Goal: Task Accomplishment & Management: Manage account settings

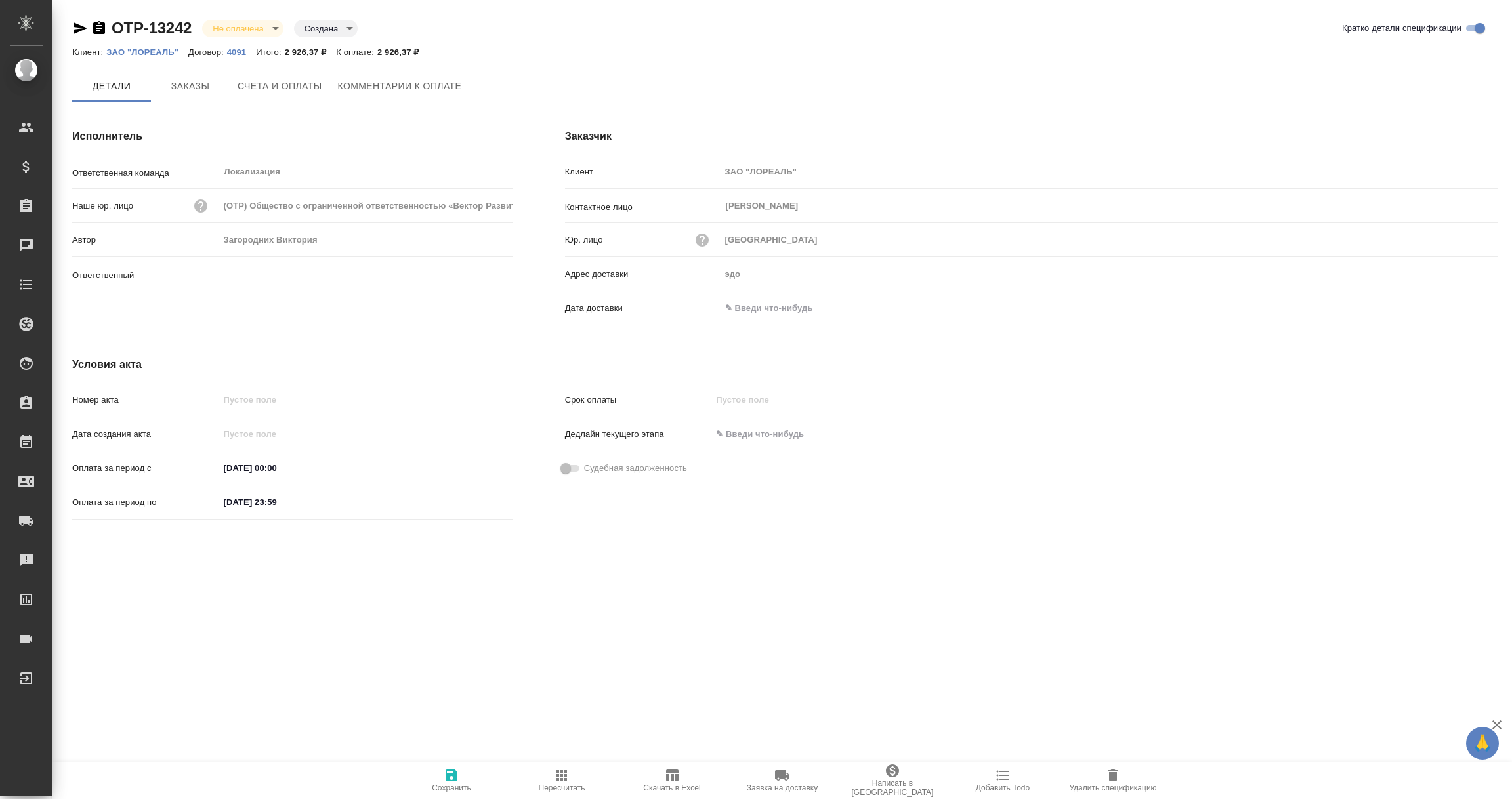
click at [789, 309] on input "text" at bounding box center [777, 308] width 114 height 19
type input "[PERSON_NAME]"
click at [1462, 312] on icon "button" at bounding box center [1459, 308] width 16 height 16
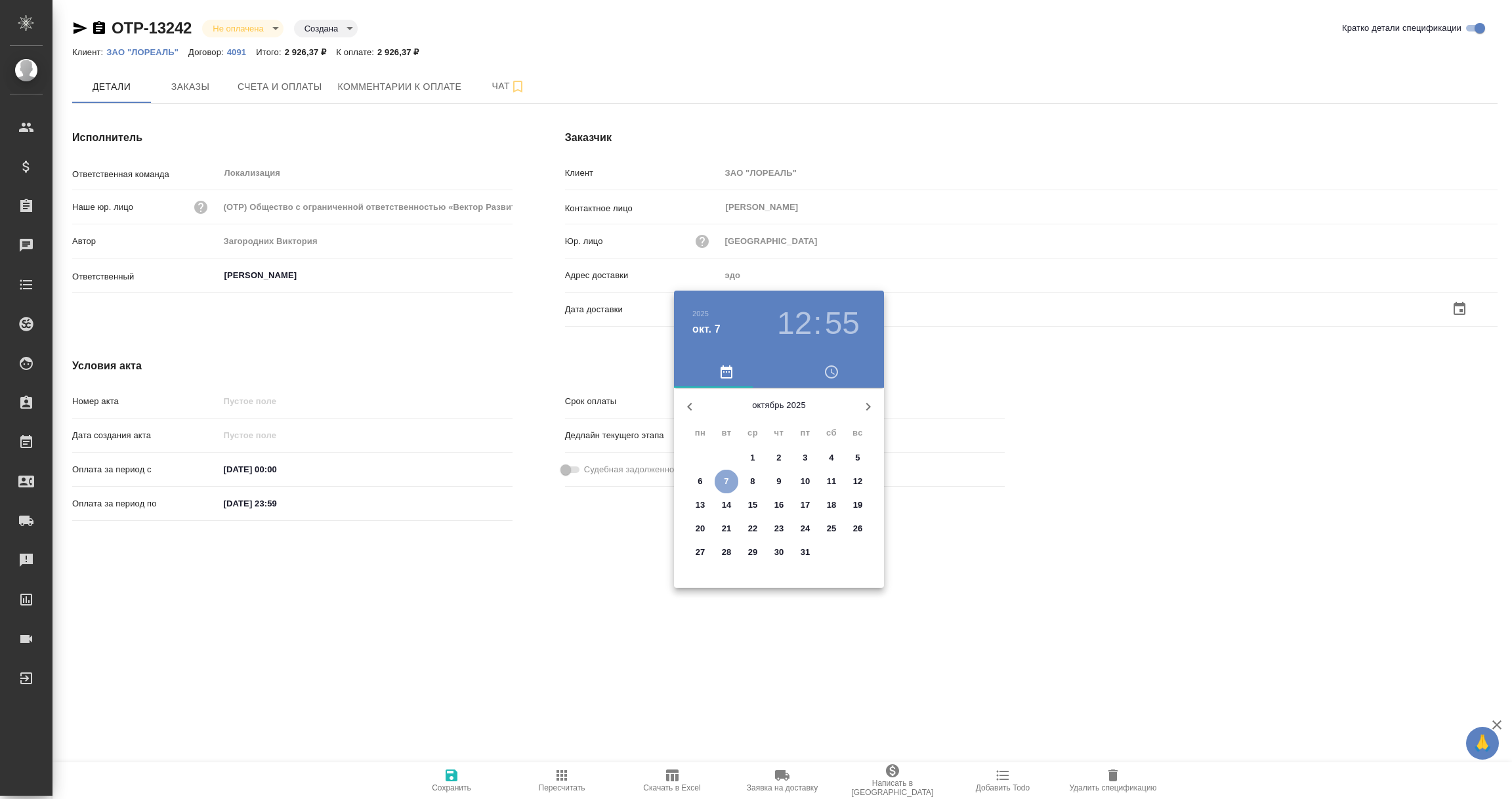
click at [726, 484] on p "7" at bounding box center [725, 482] width 5 height 13
type input "[DATE] 12:55"
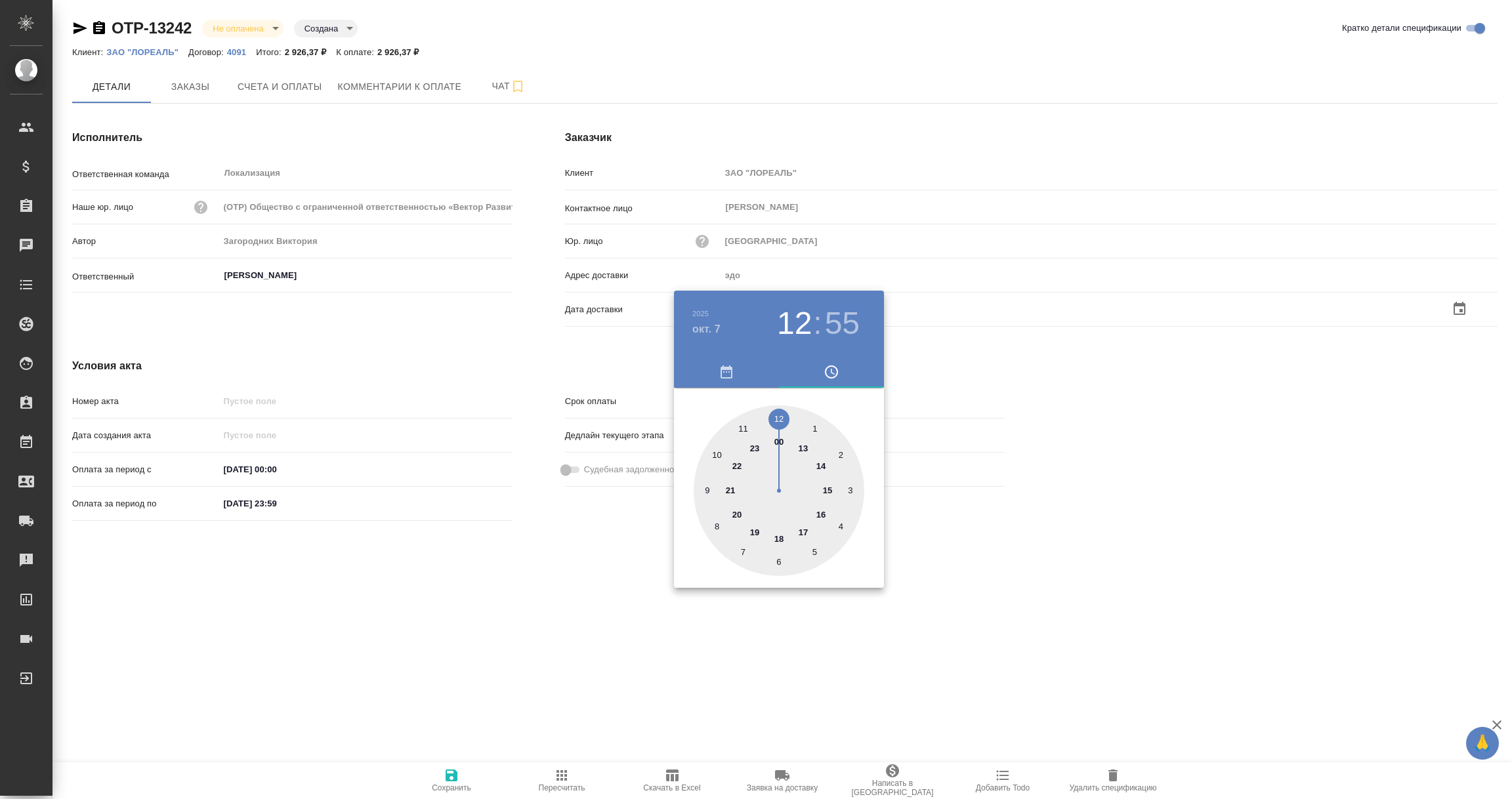
click at [550, 605] on div at bounding box center [756, 399] width 1512 height 799
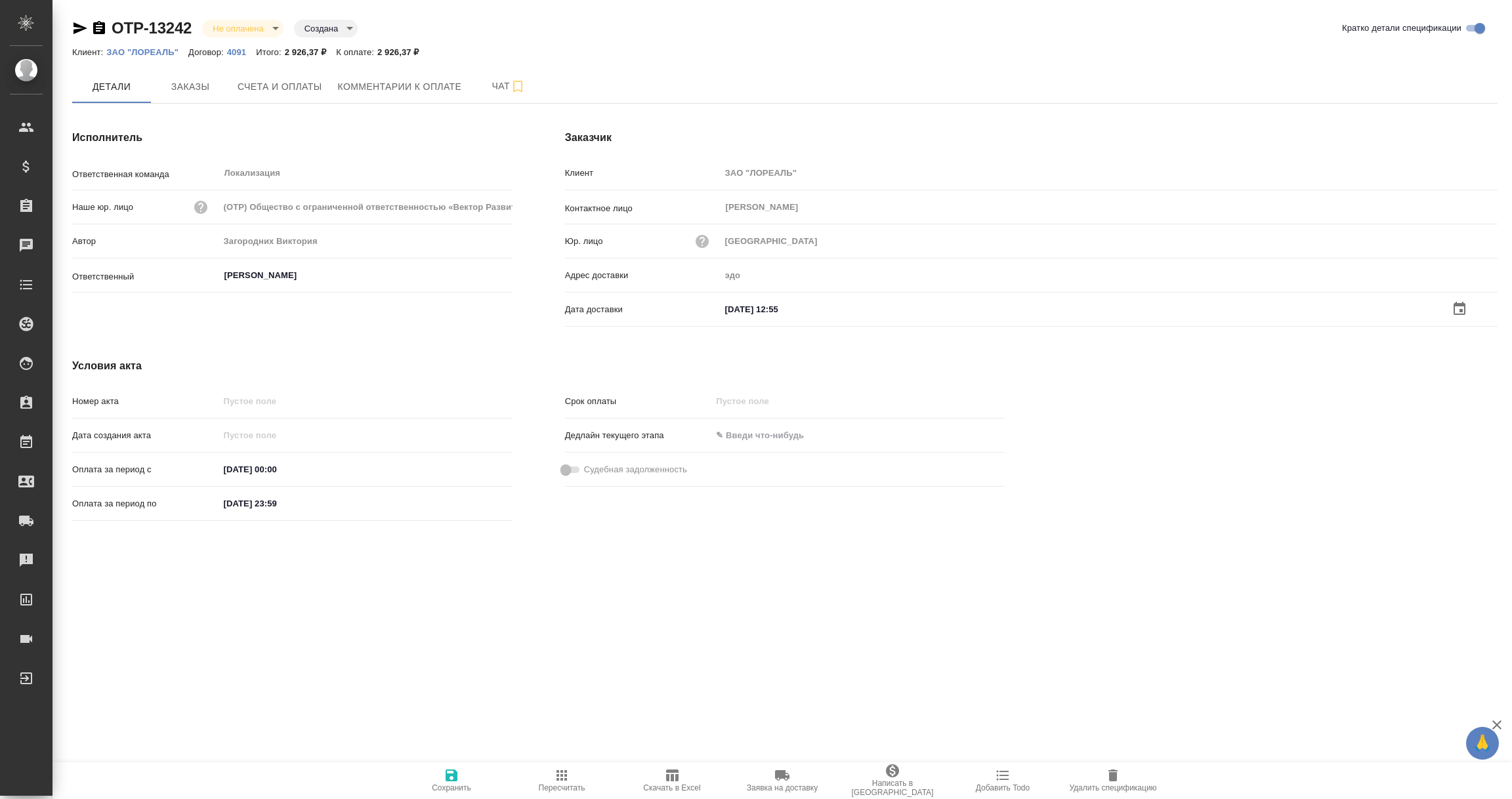
click at [450, 779] on icon "button" at bounding box center [451, 776] width 16 height 16
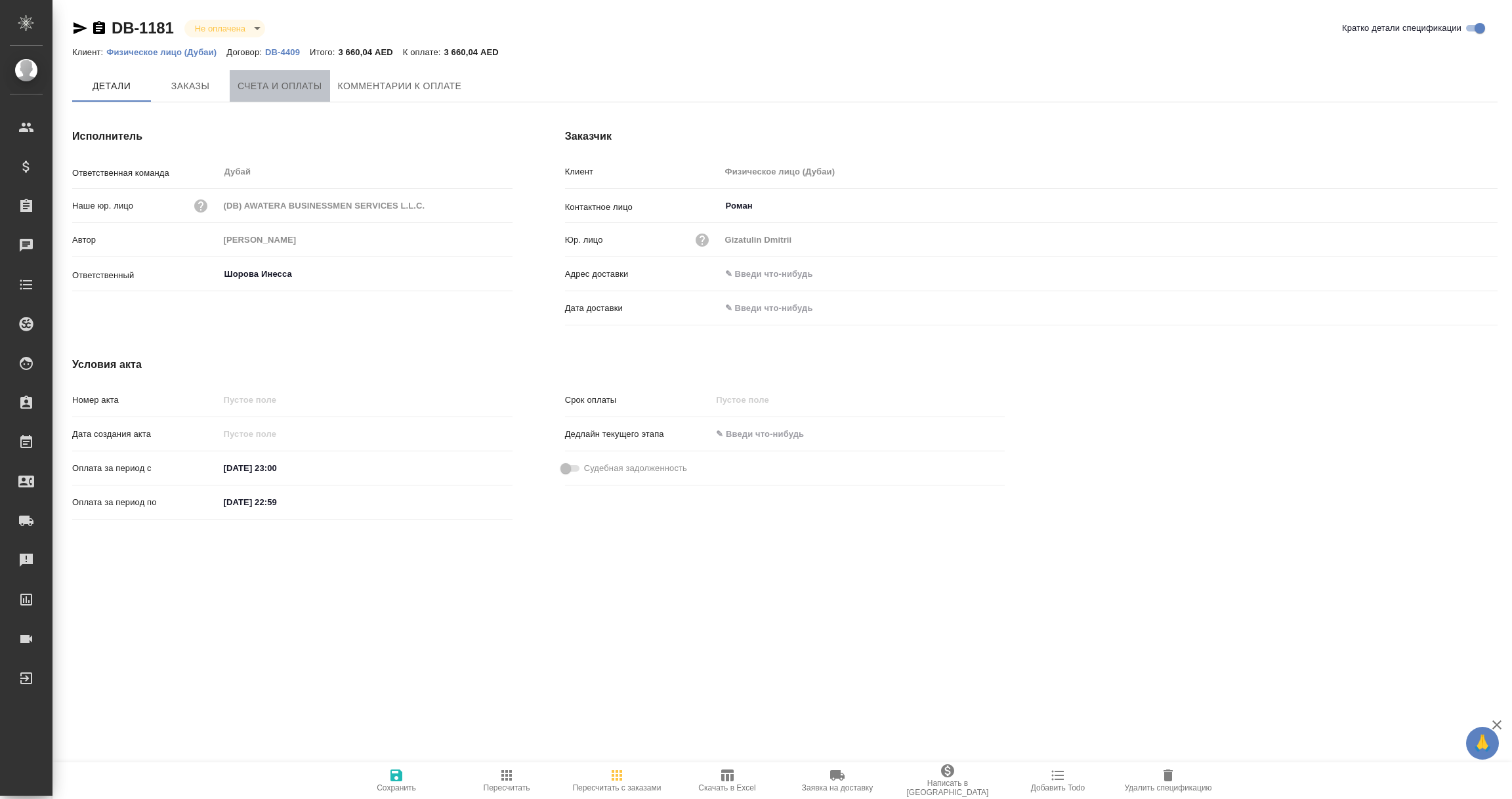
click at [275, 78] on span "Счета и оплаты" at bounding box center [279, 87] width 85 height 17
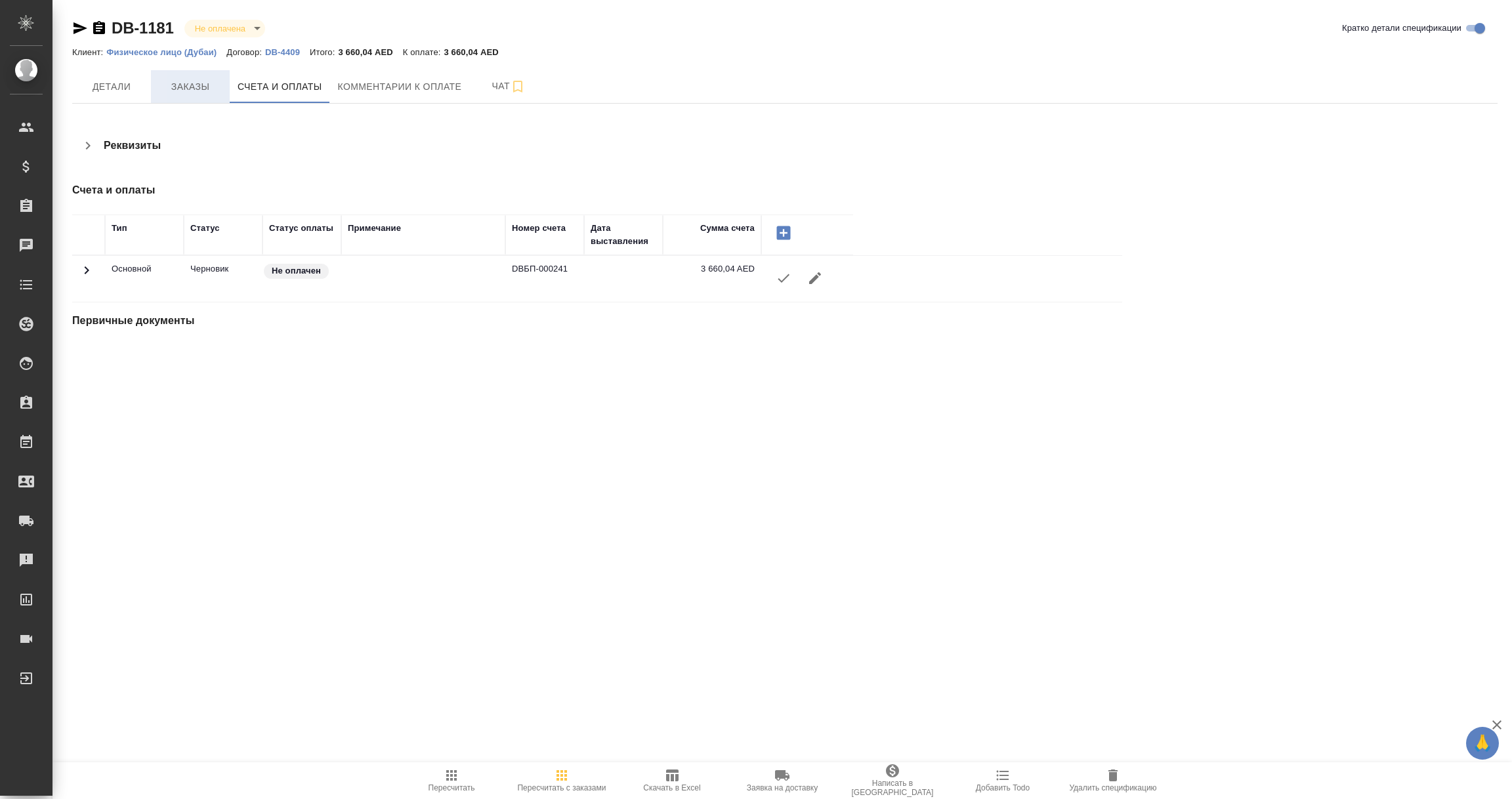
click at [204, 98] on button "Заказы" at bounding box center [190, 87] width 79 height 33
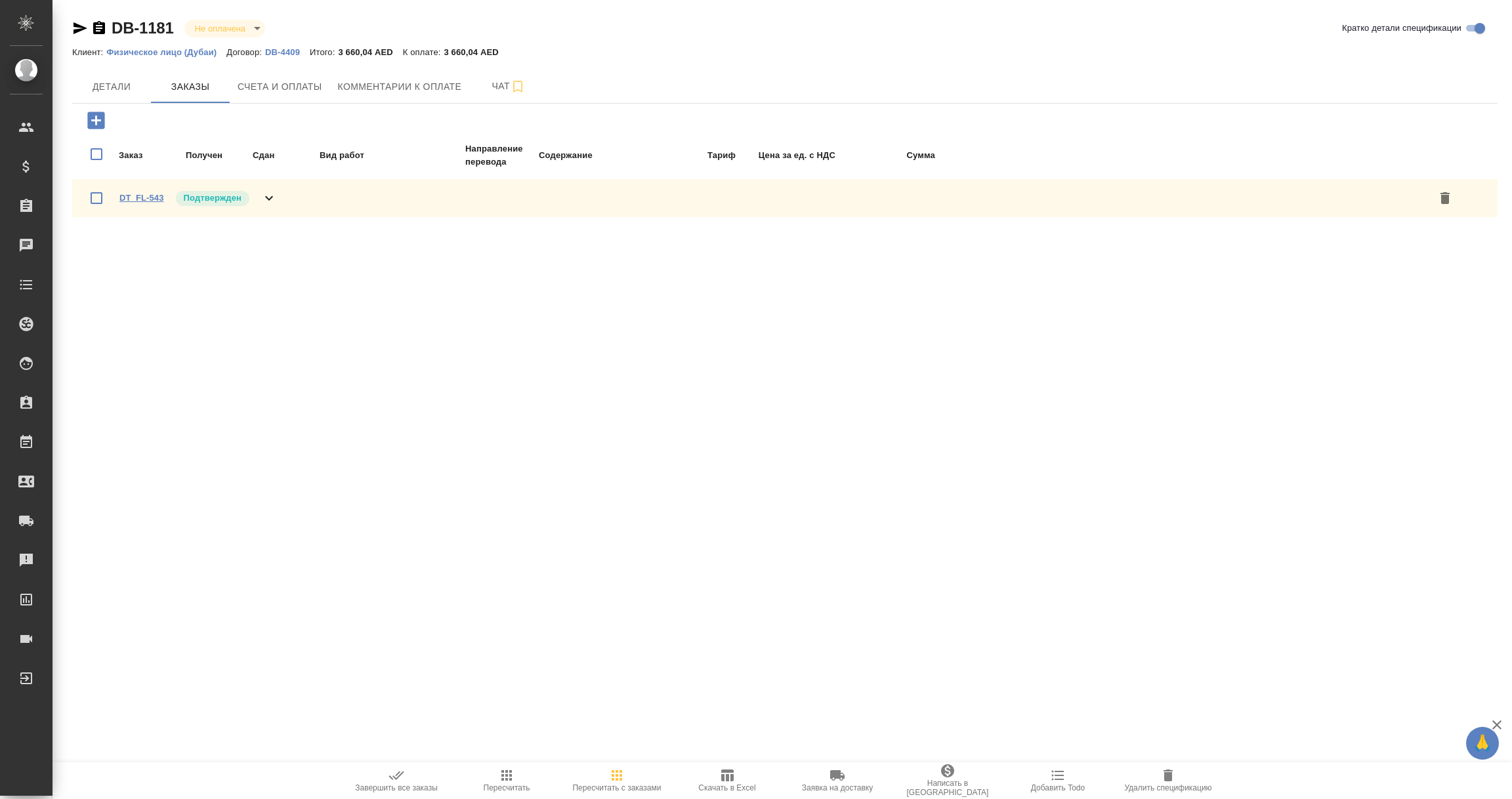
click at [145, 195] on link "DT_FL-543" at bounding box center [141, 197] width 45 height 10
click at [503, 779] on icon "button" at bounding box center [506, 776] width 16 height 16
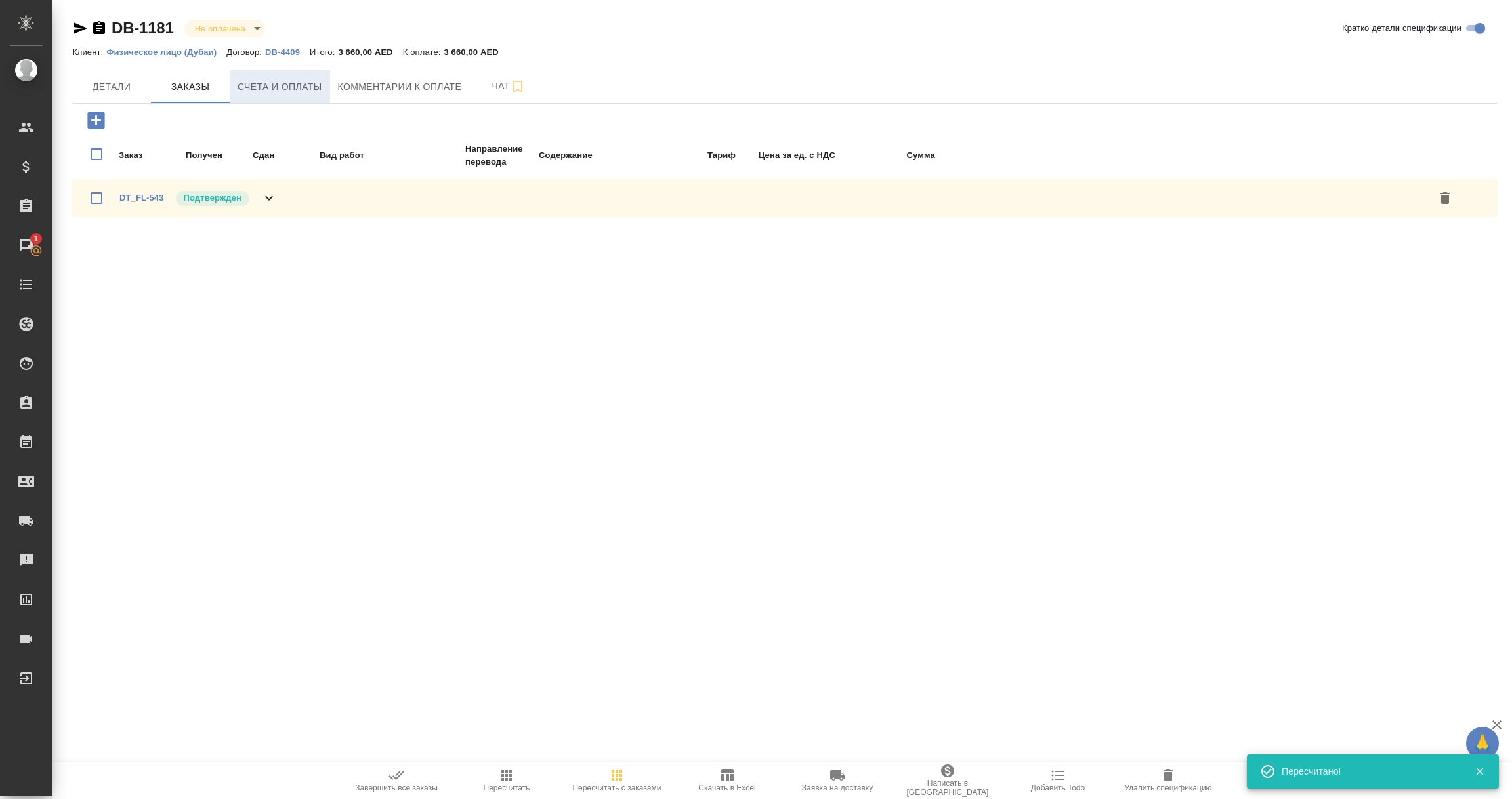
click at [277, 88] on span "Счета и оплаты" at bounding box center [279, 87] width 85 height 17
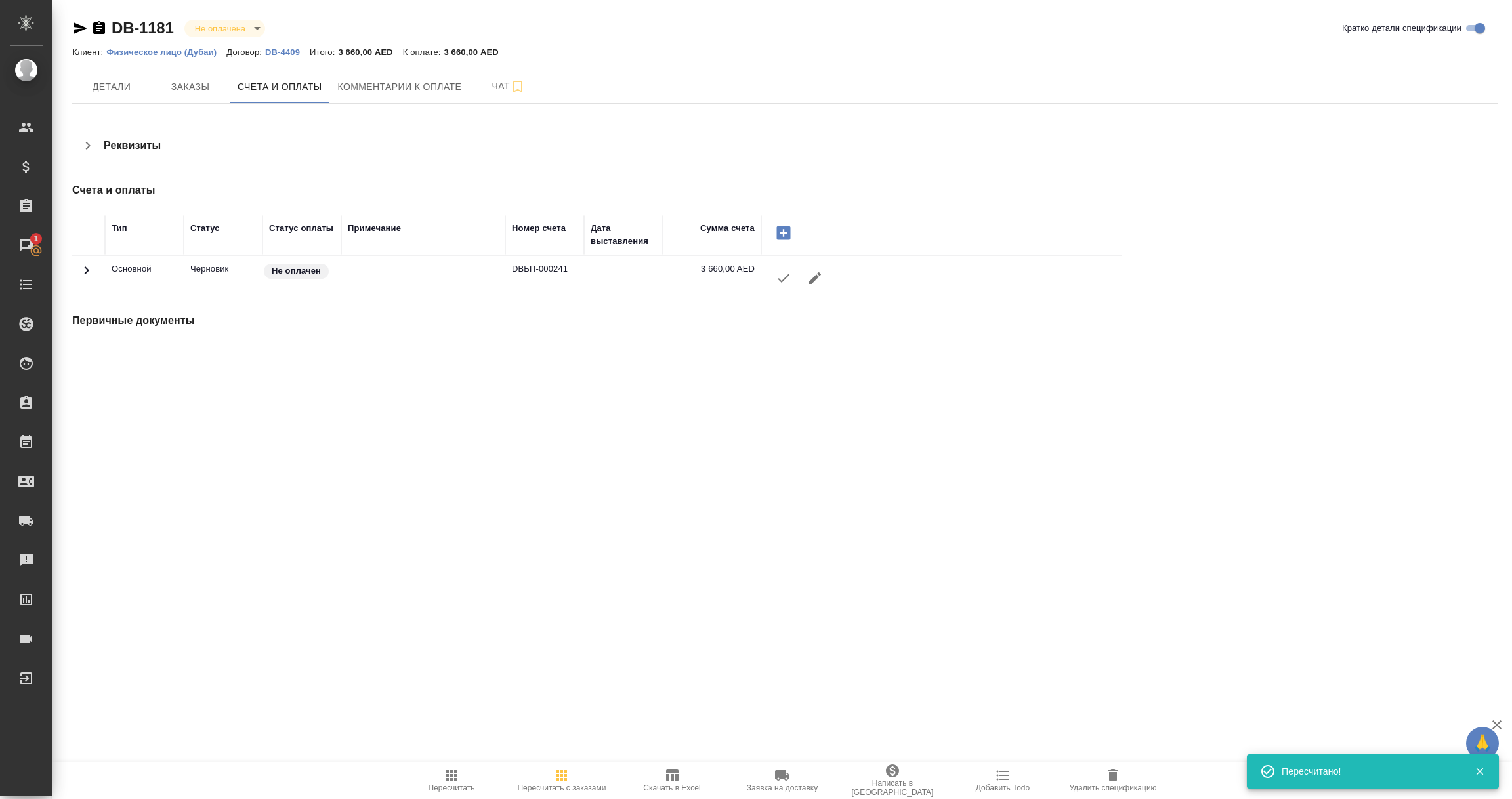
click at [782, 276] on icon "button" at bounding box center [783, 278] width 16 height 16
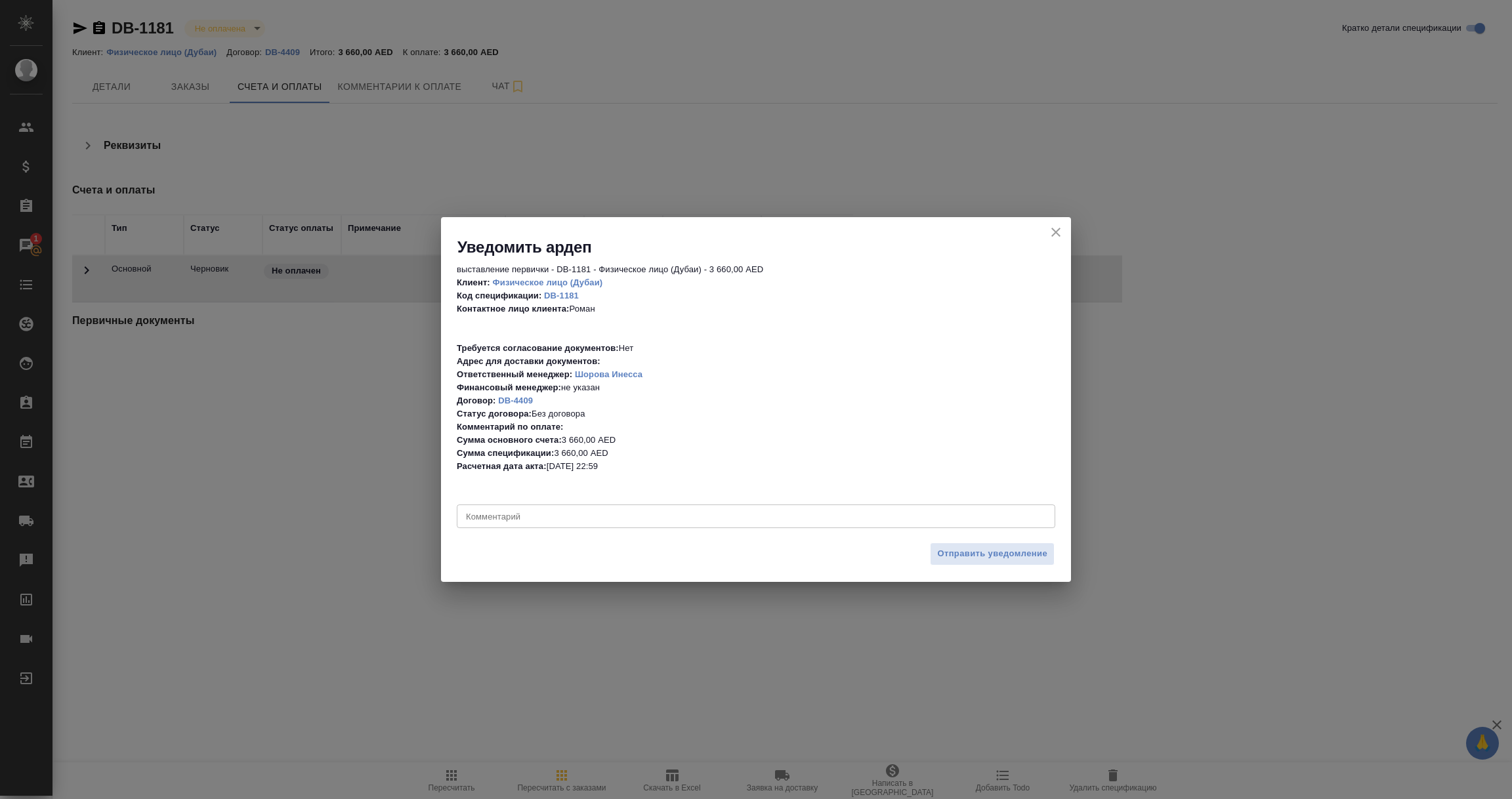
click at [1062, 231] on icon "close" at bounding box center [1055, 232] width 16 height 16
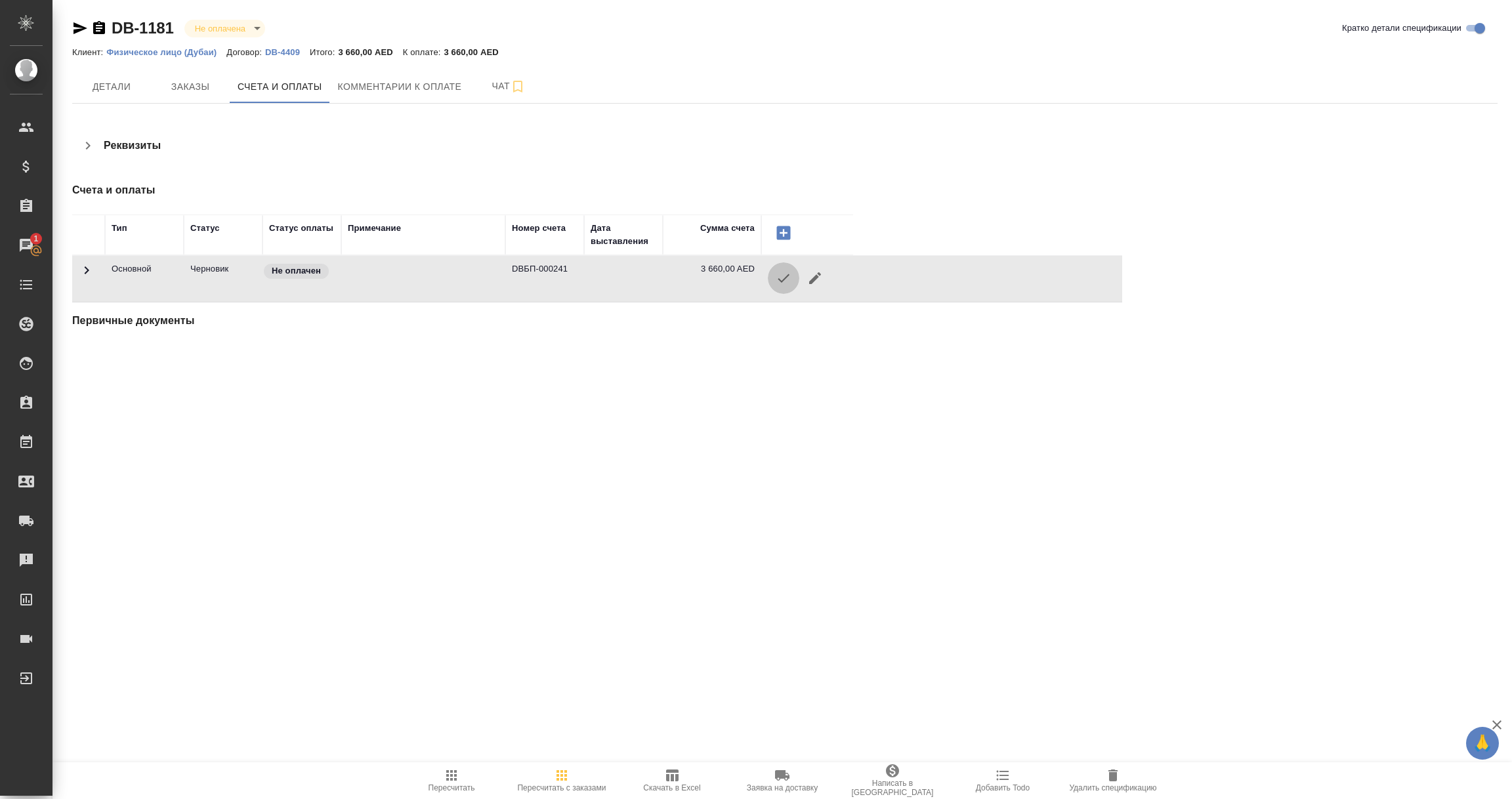
click at [770, 276] on button "button" at bounding box center [784, 278] width 32 height 32
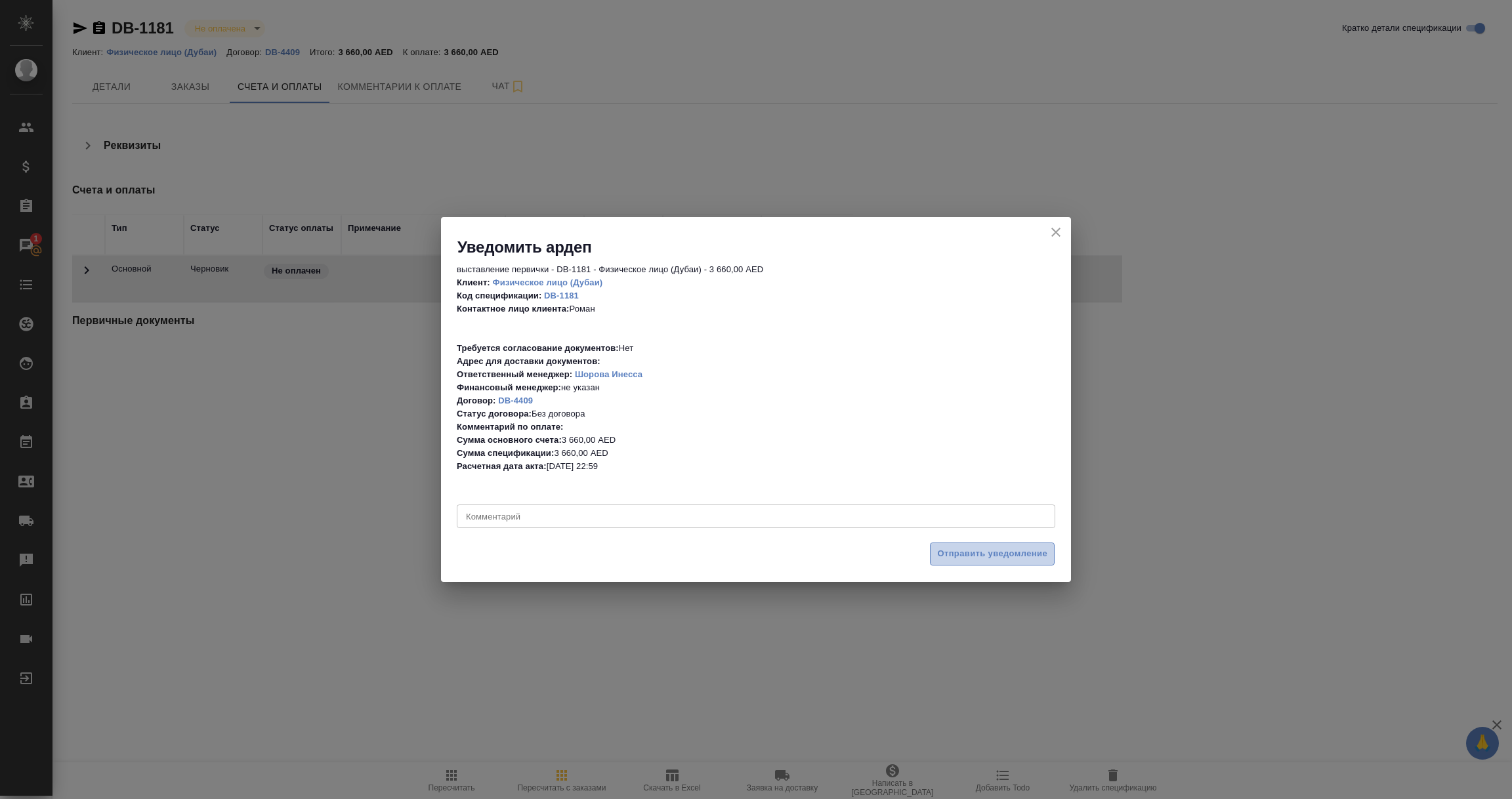
click at [977, 550] on span "Отправить уведомление" at bounding box center [992, 554] width 111 height 15
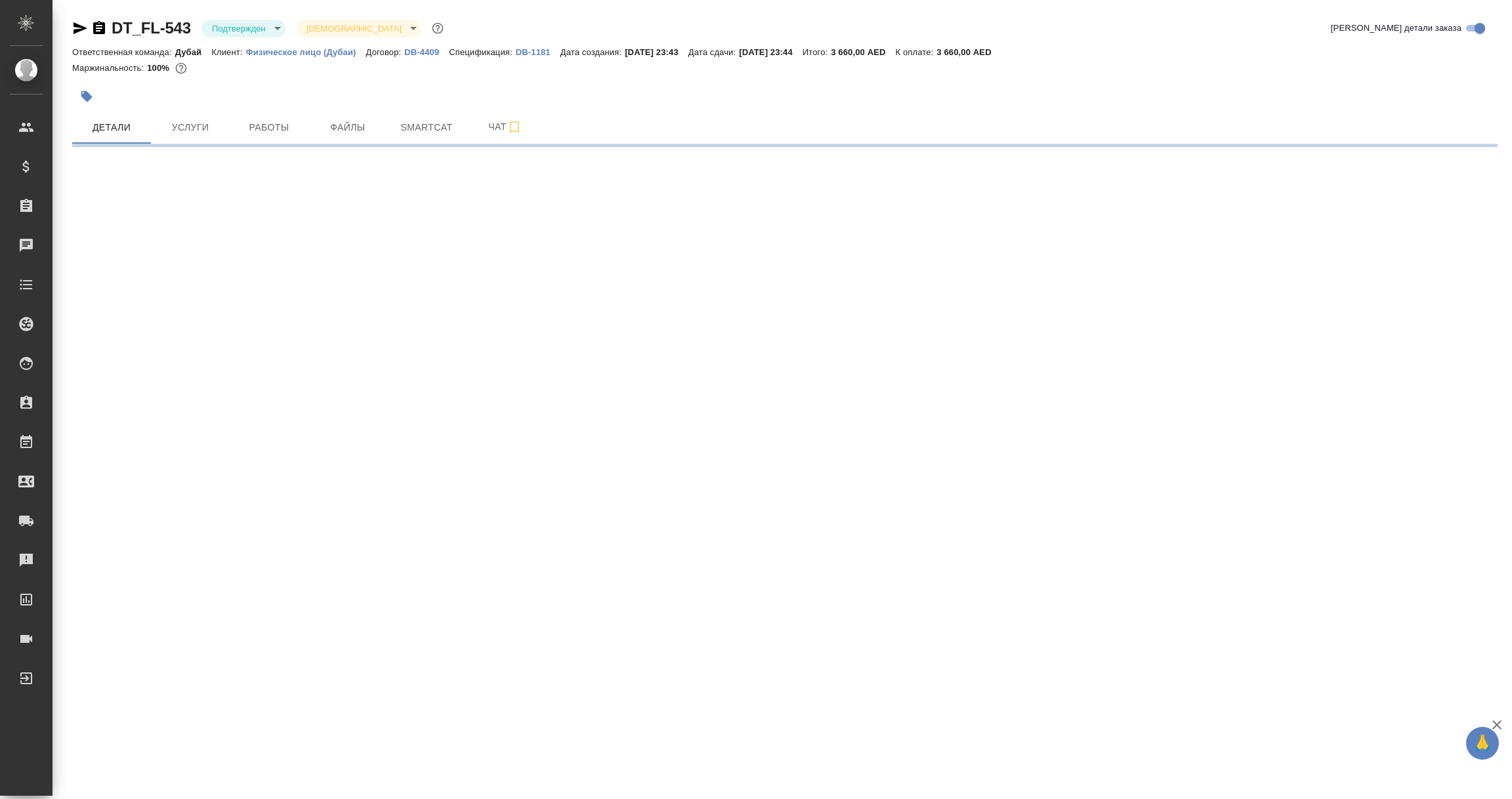
select select "RU"
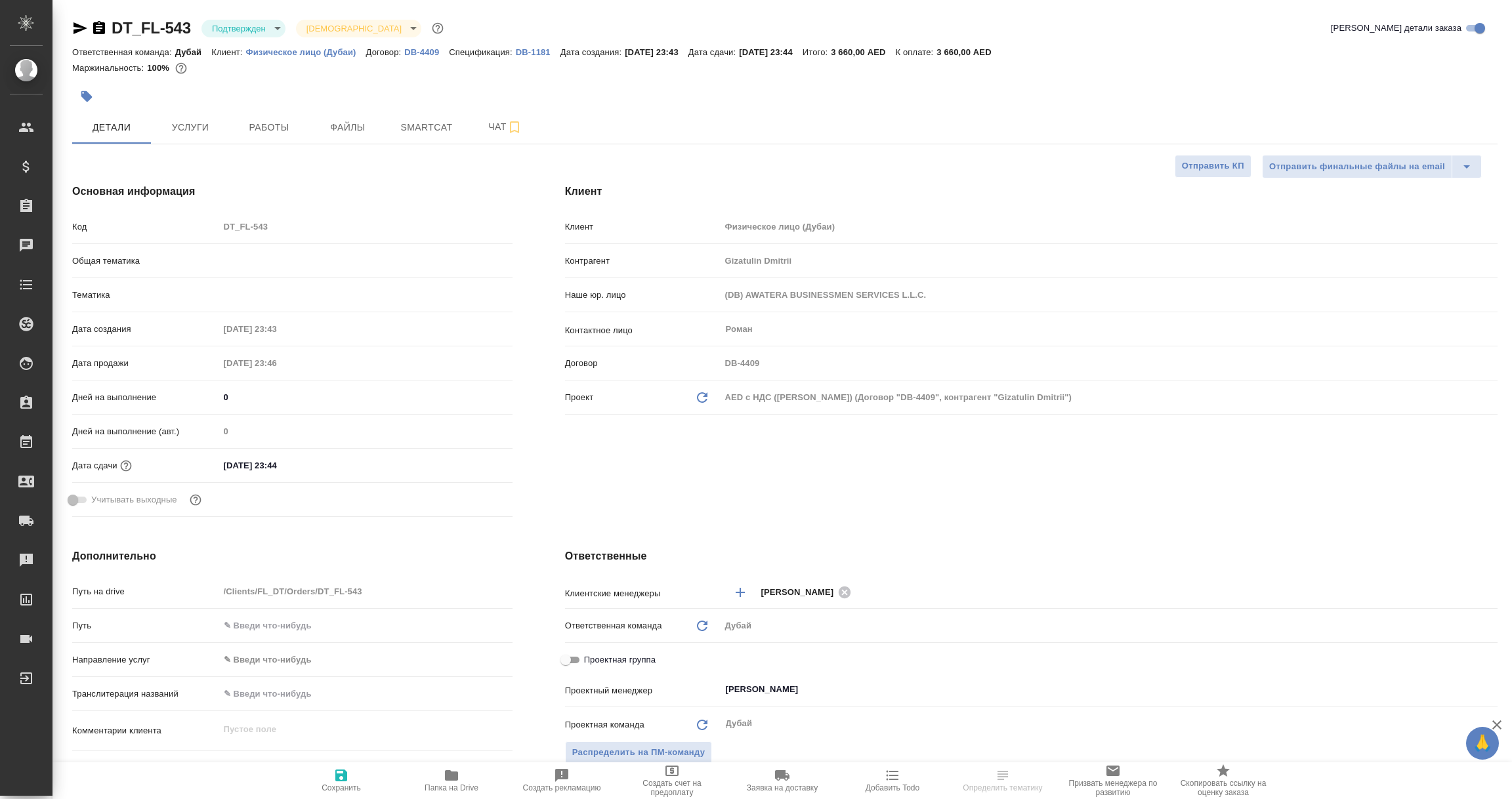
type textarea "x"
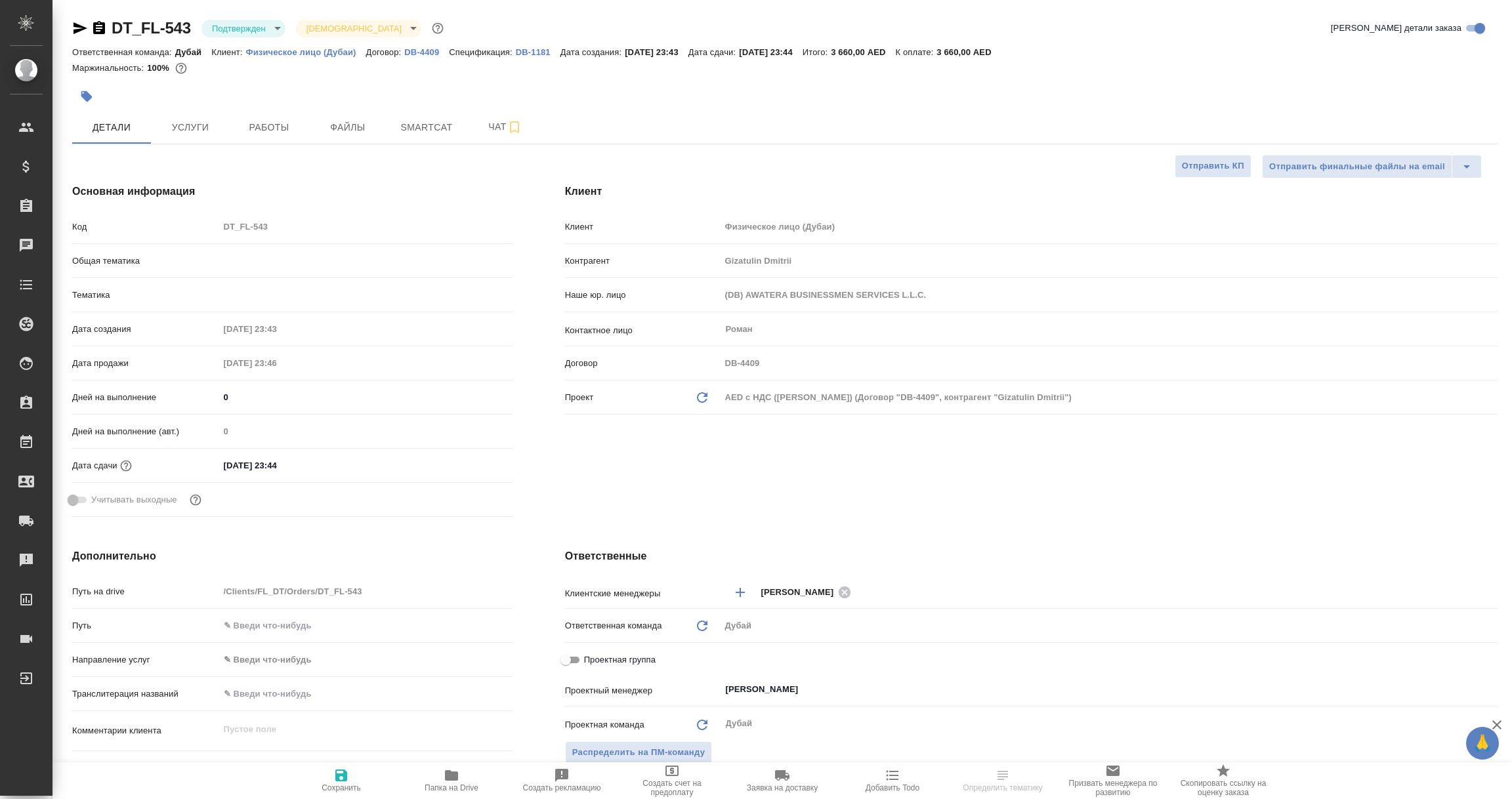
type textarea "x"
select select "RU"
type textarea "x"
